Goal: Find specific page/section: Find specific page/section

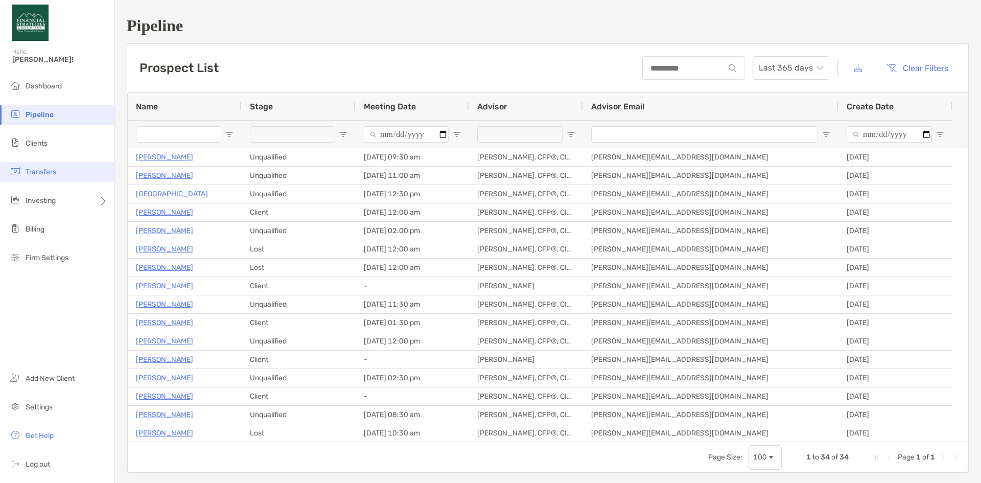
click at [39, 172] on span "Transfers" at bounding box center [41, 172] width 31 height 9
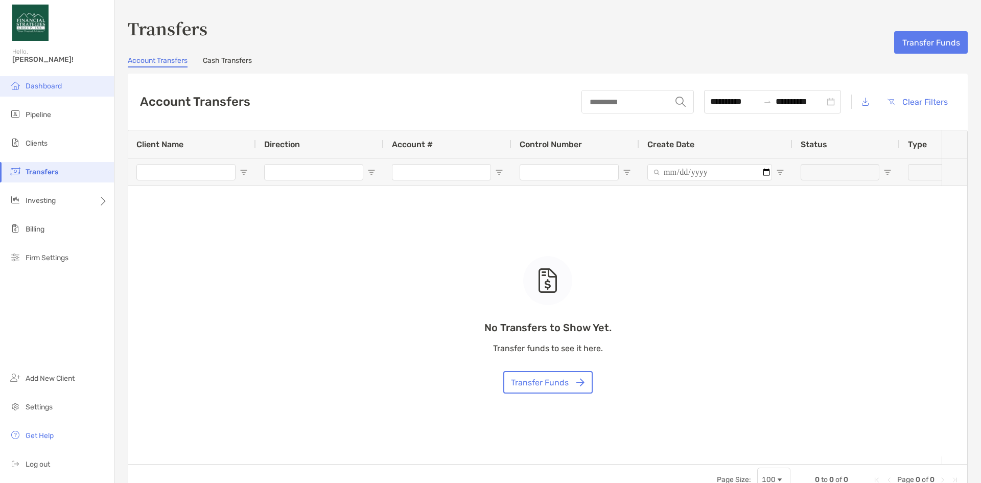
click at [37, 85] on span "Dashboard" at bounding box center [44, 86] width 36 height 9
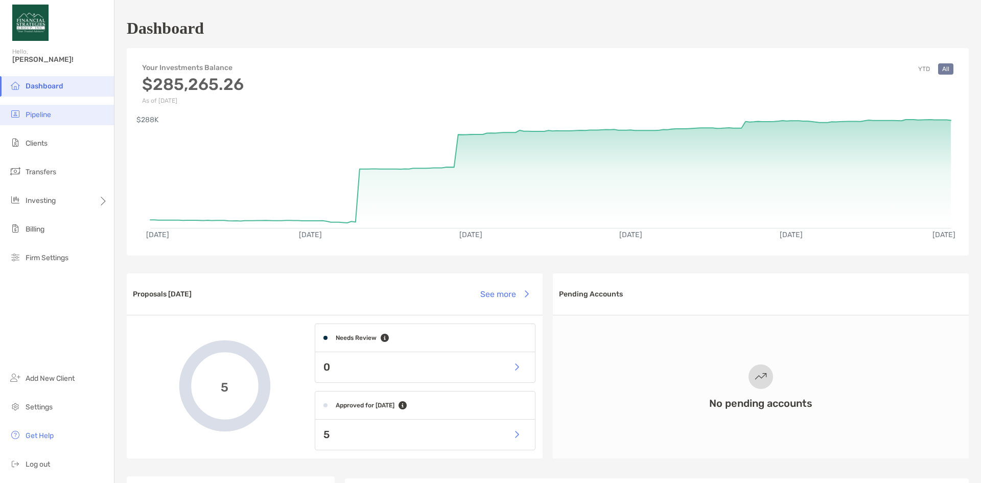
click at [35, 118] on span "Pipeline" at bounding box center [39, 114] width 26 height 9
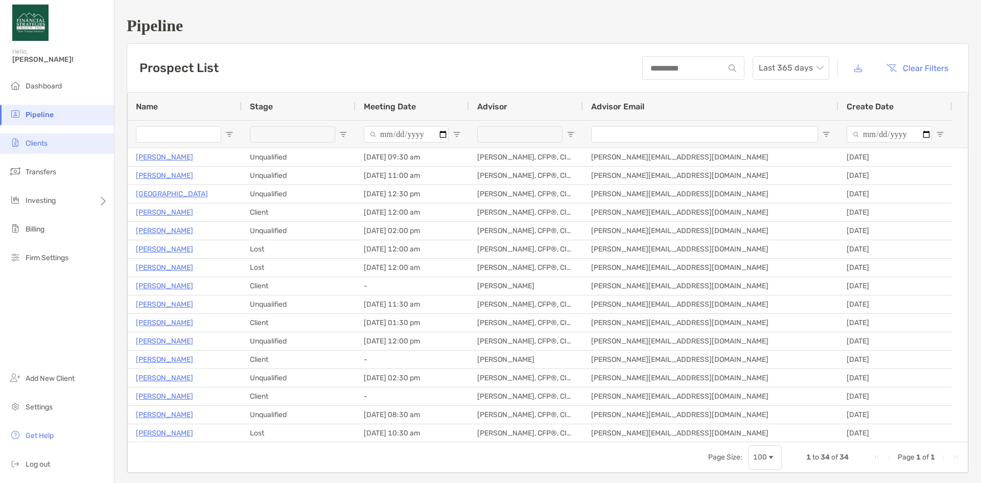
click at [35, 142] on span "Clients" at bounding box center [37, 143] width 22 height 9
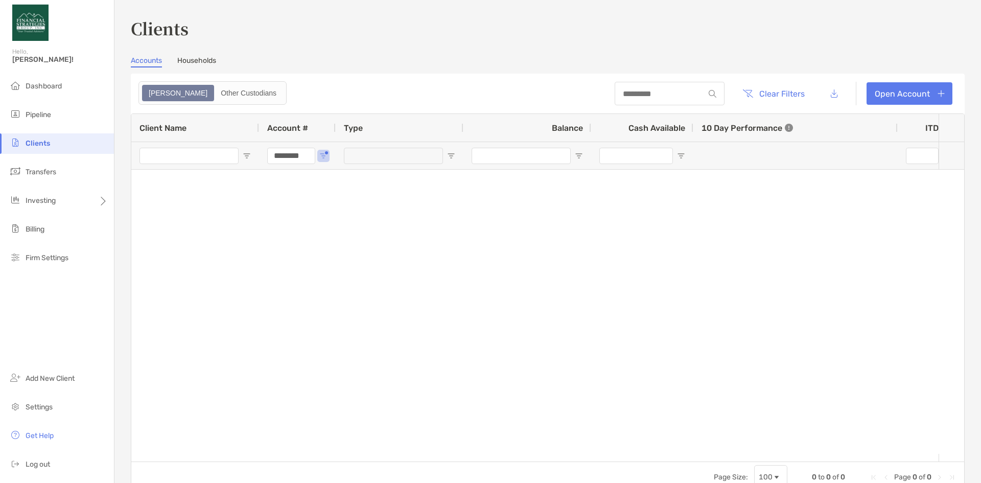
click at [197, 58] on link "Households" at bounding box center [196, 61] width 39 height 11
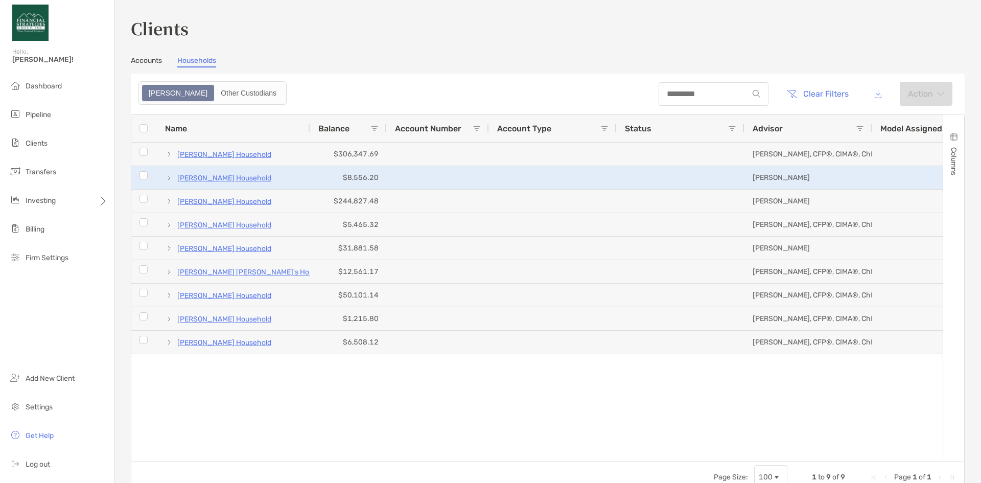
click at [231, 177] on p "[PERSON_NAME] Household" at bounding box center [224, 178] width 94 height 13
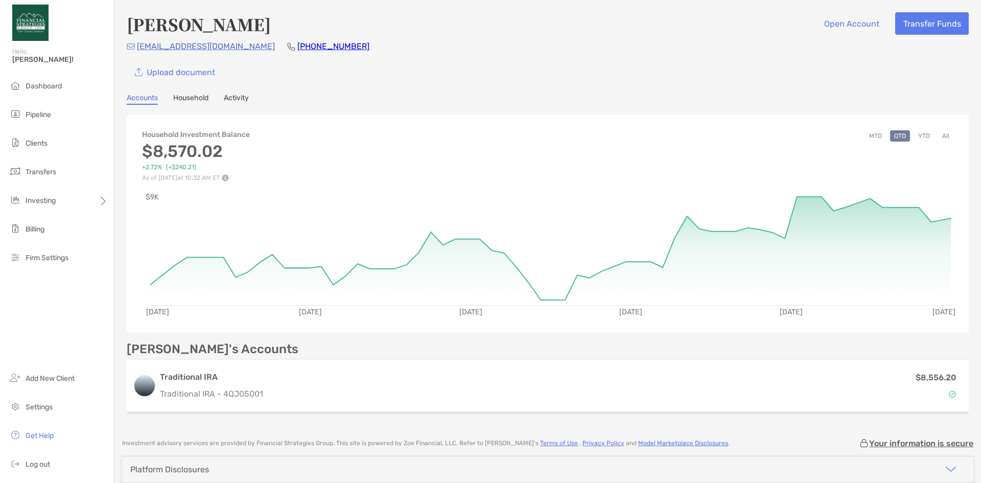
click at [922, 137] on button "YTD" at bounding box center [924, 135] width 20 height 11
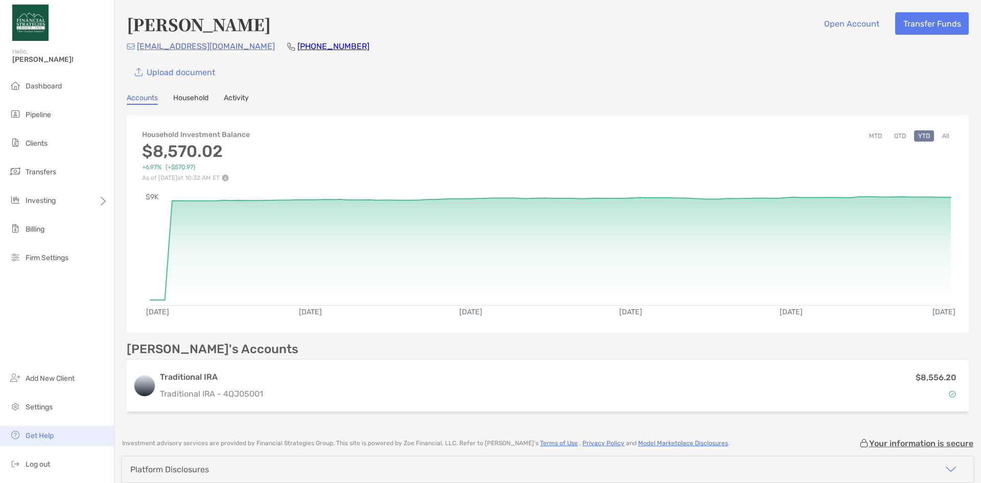
click at [44, 437] on span "Get Help" at bounding box center [40, 435] width 28 height 9
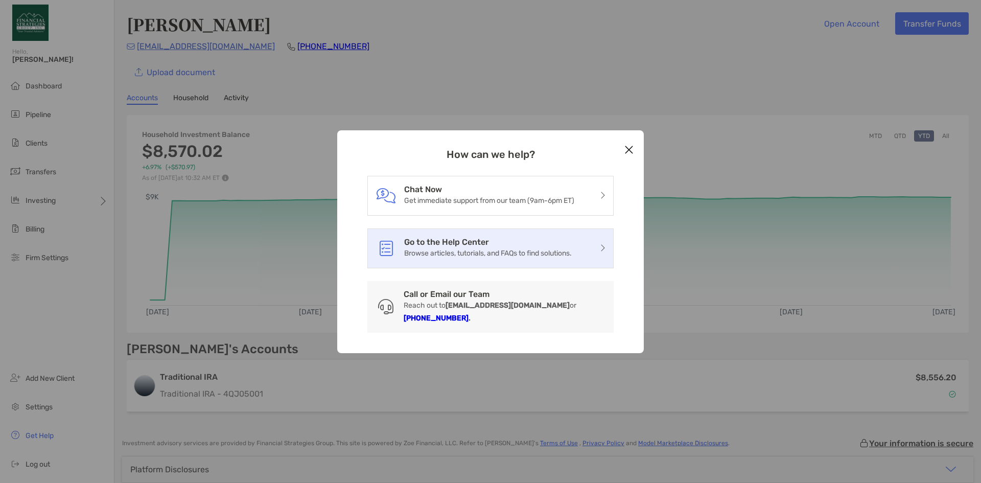
click at [457, 253] on p "Browse articles, tutorials, and FAQs to find solutions." at bounding box center [488, 253] width 168 height 13
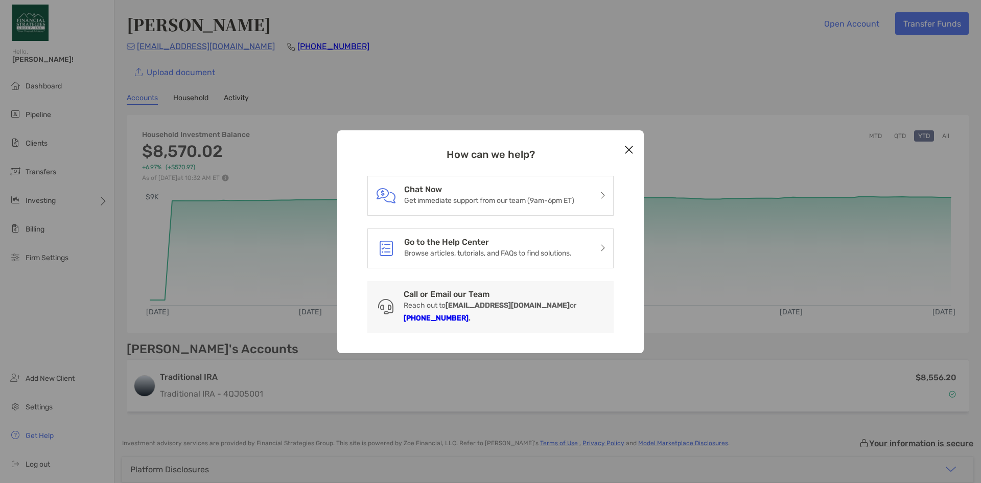
click at [613, 160] on h3 "How can we help?" at bounding box center [490, 154] width 246 height 12
click at [633, 153] on icon "Close modal" at bounding box center [629, 150] width 9 height 12
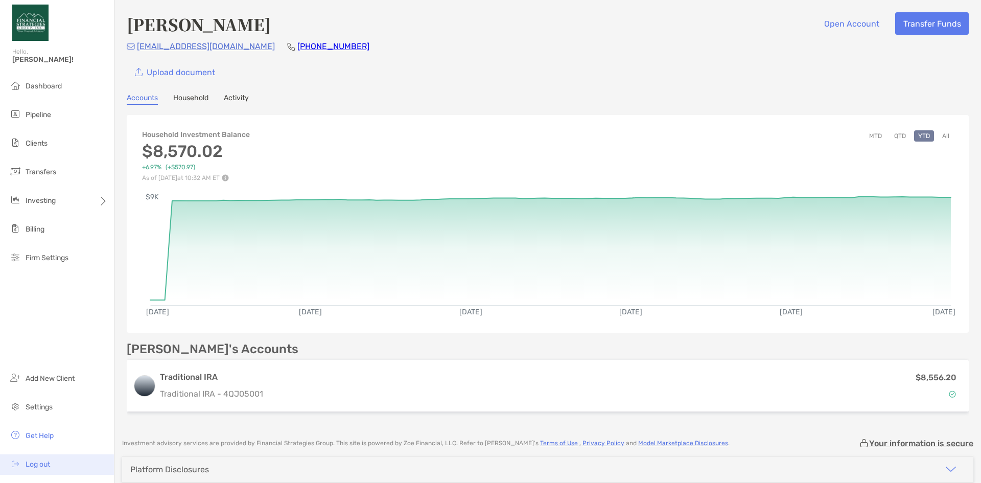
click at [45, 466] on span "Log out" at bounding box center [38, 464] width 25 height 9
